Goal: Transaction & Acquisition: Subscribe to service/newsletter

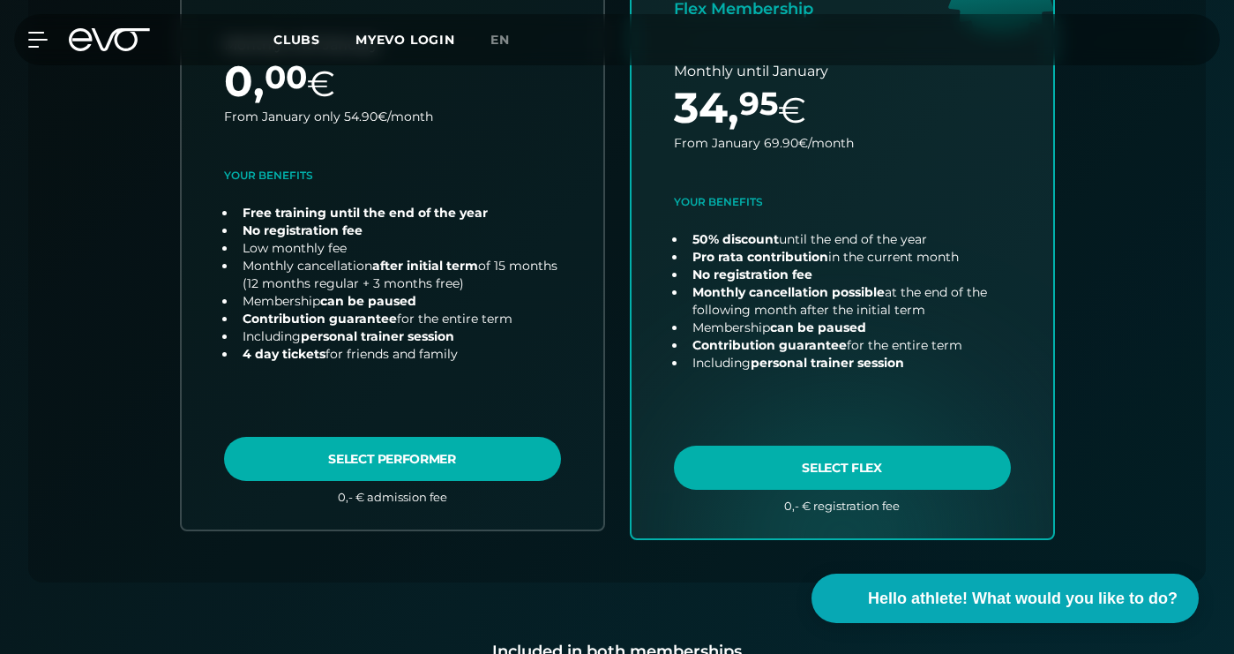
scroll to position [911, 0]
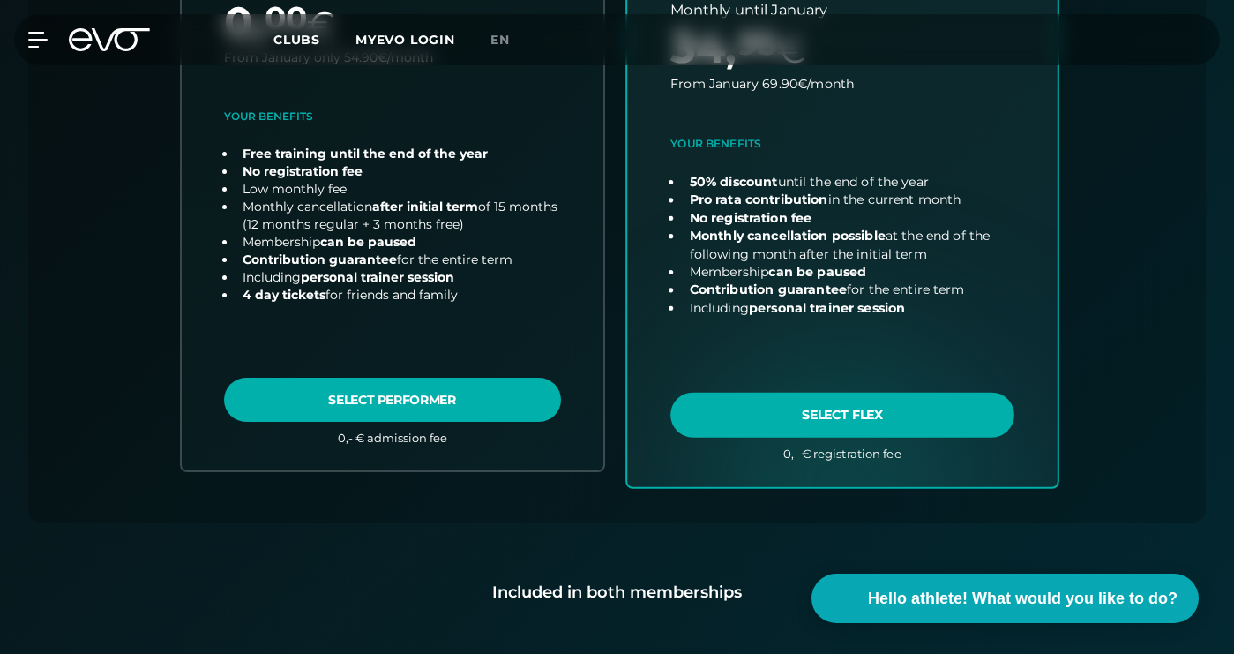
click at [853, 413] on link "choose plan" at bounding box center [842, 139] width 430 height 694
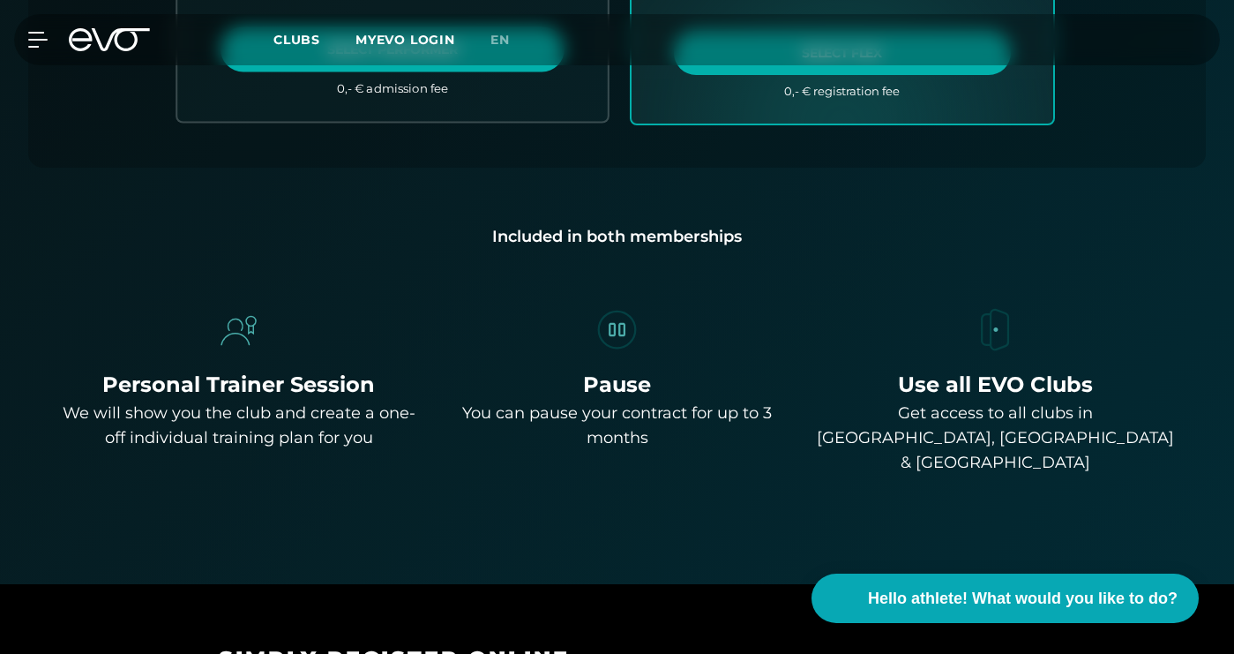
scroll to position [1290, 0]
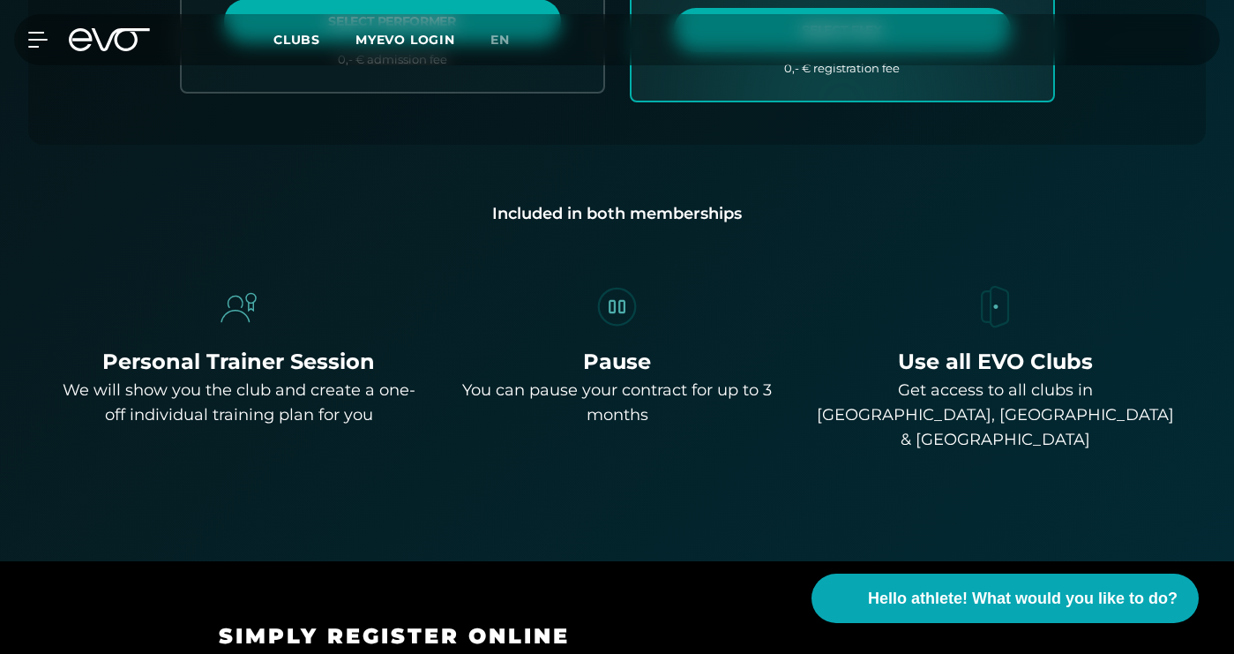
click at [1026, 357] on font "Use all EVO Clubs" at bounding box center [995, 361] width 195 height 26
click at [990, 390] on font "Get access to all clubs in [GEOGRAPHIC_DATA], [GEOGRAPHIC_DATA] & [GEOGRAPHIC_D…" at bounding box center [995, 414] width 357 height 69
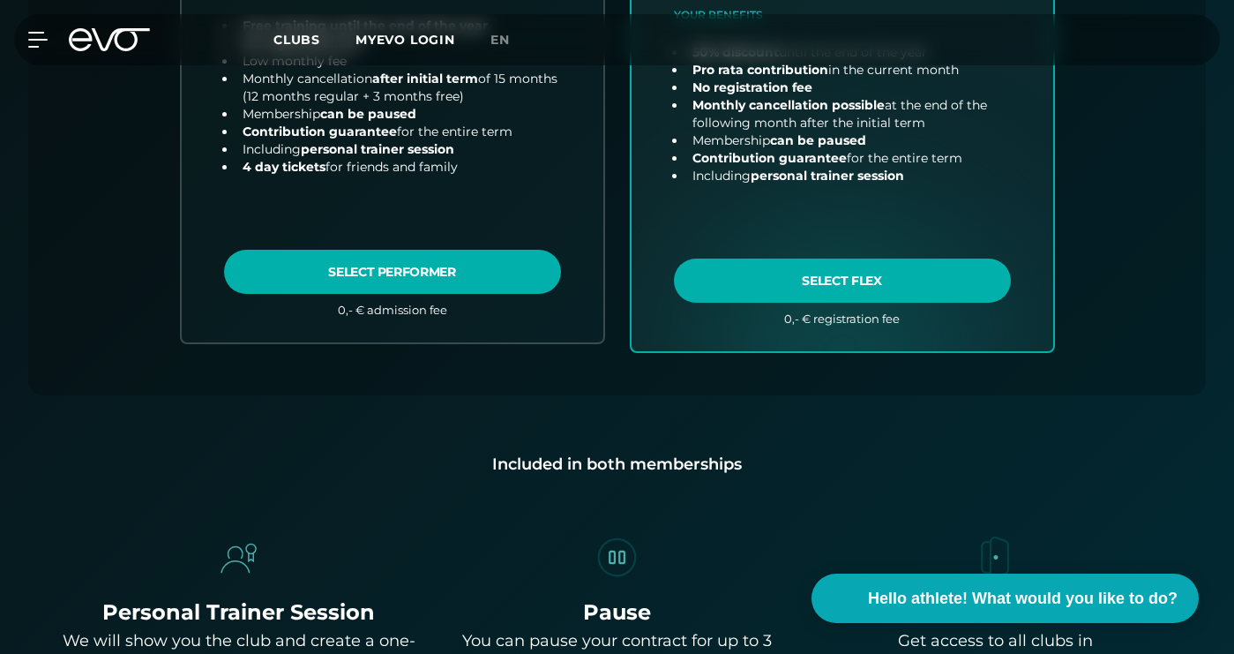
scroll to position [957, 0]
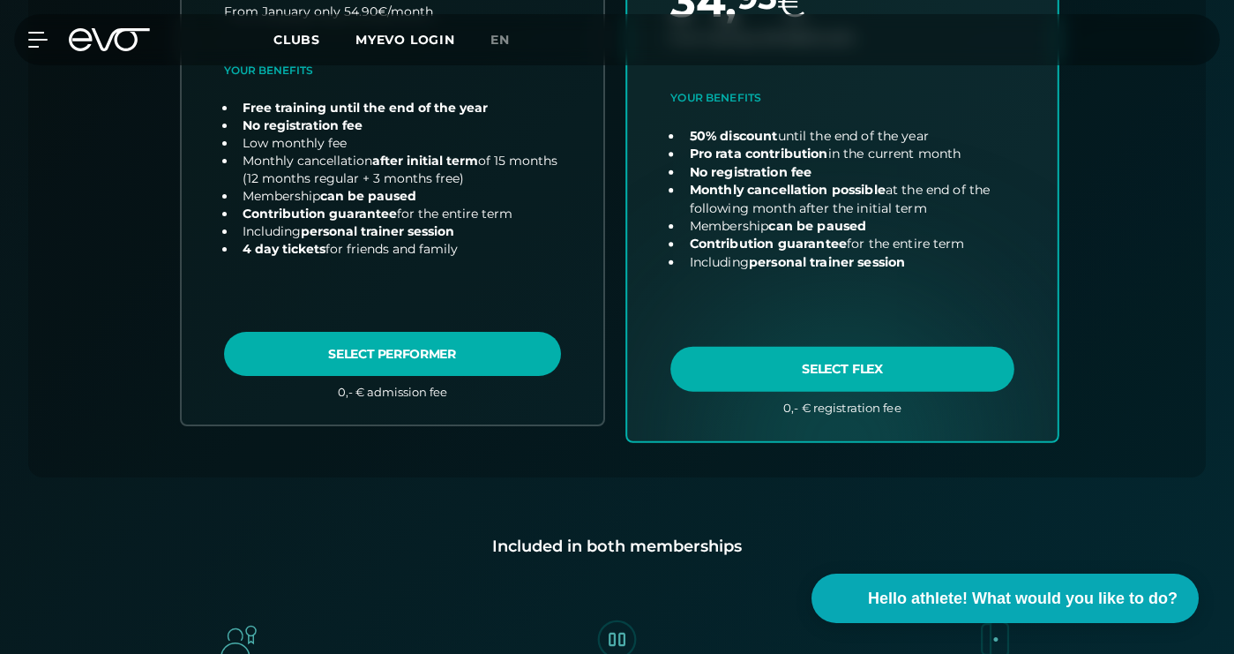
click at [817, 378] on link "choose plan" at bounding box center [842, 93] width 430 height 694
click at [841, 371] on link "choose plan" at bounding box center [842, 93] width 430 height 694
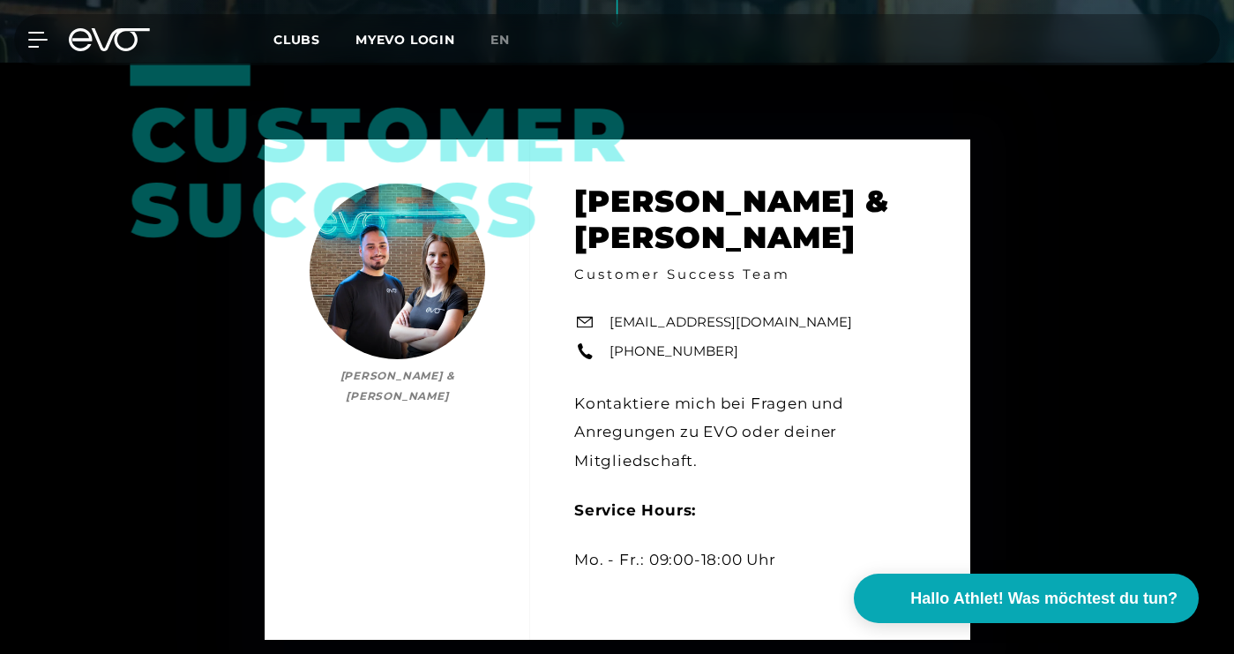
scroll to position [593, 0]
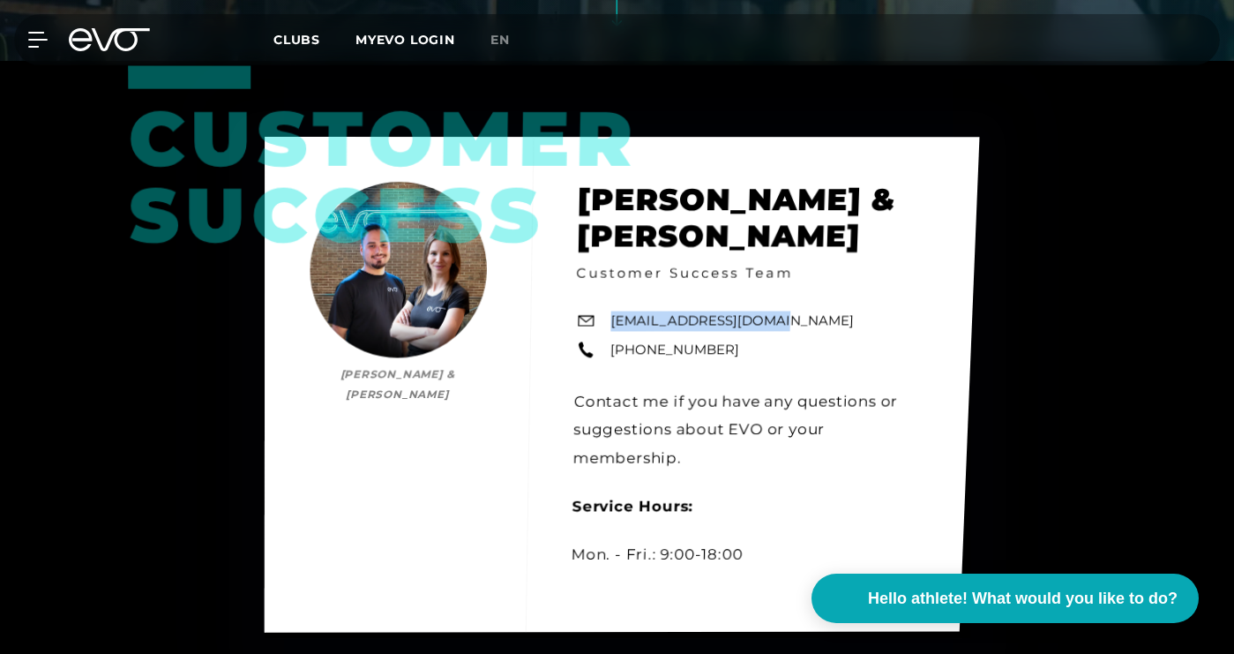
drag, startPoint x: 781, startPoint y: 316, endPoint x: 613, endPoint y: 325, distance: 168.7
click at [613, 325] on div "Customer Success Bianca Schubert & Yunus Demir Bianca Schubert & Yunus Demir Cu…" at bounding box center [621, 384] width 715 height 495
copy font "support@evofitness.de"
